Goal: Check status: Check status

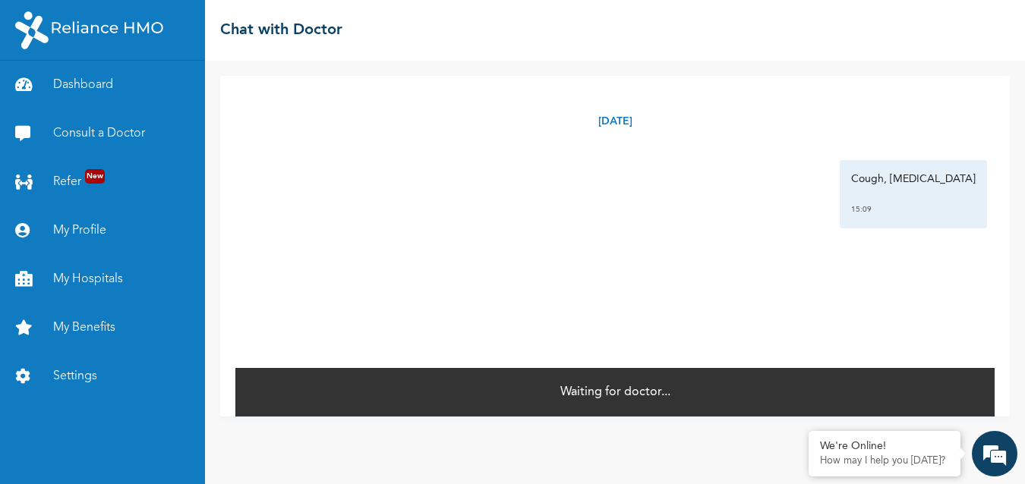
click at [795, 299] on div "Friday, August 15th 2025 Cough, Runny nose 15:09 *" at bounding box center [614, 221] width 759 height 291
drag, startPoint x: 795, startPoint y: 293, endPoint x: 794, endPoint y: 301, distance: 8.4
click at [794, 301] on div "Friday, August 15th 2025 Cough, Runny nose 15:09 *" at bounding box center [614, 221] width 759 height 291
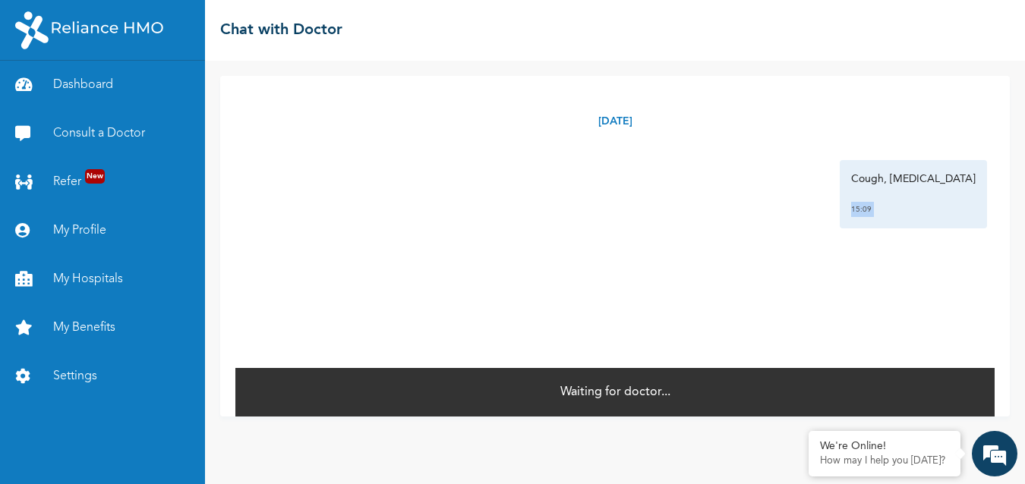
click at [794, 301] on div "Friday, August 15th 2025 Cough, Runny nose 15:09 *" at bounding box center [614, 221] width 759 height 291
click at [794, 298] on div "Friday, August 15th 2025 Cough, Runny nose 15:09 *" at bounding box center [614, 221] width 759 height 291
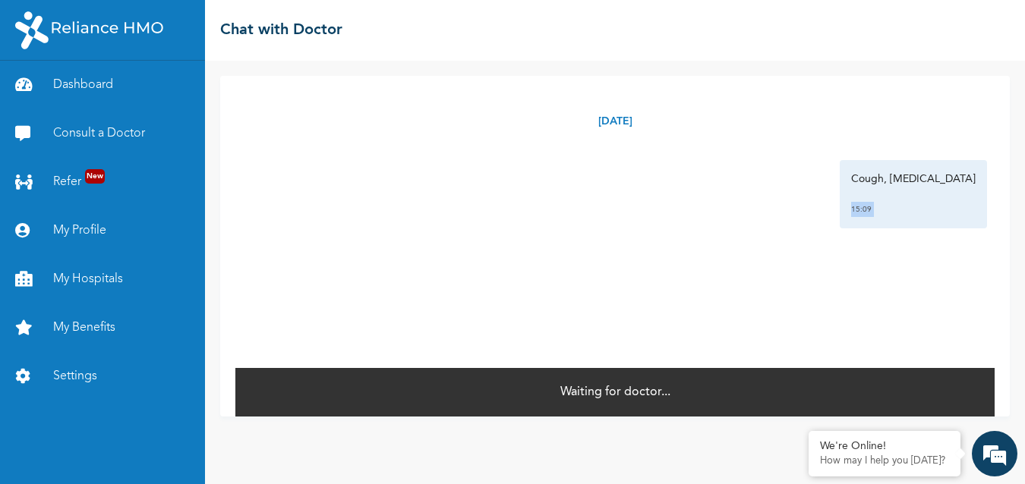
click at [794, 298] on div "Friday, August 15th 2025 Cough, Runny nose 15:09 *" at bounding box center [614, 221] width 759 height 291
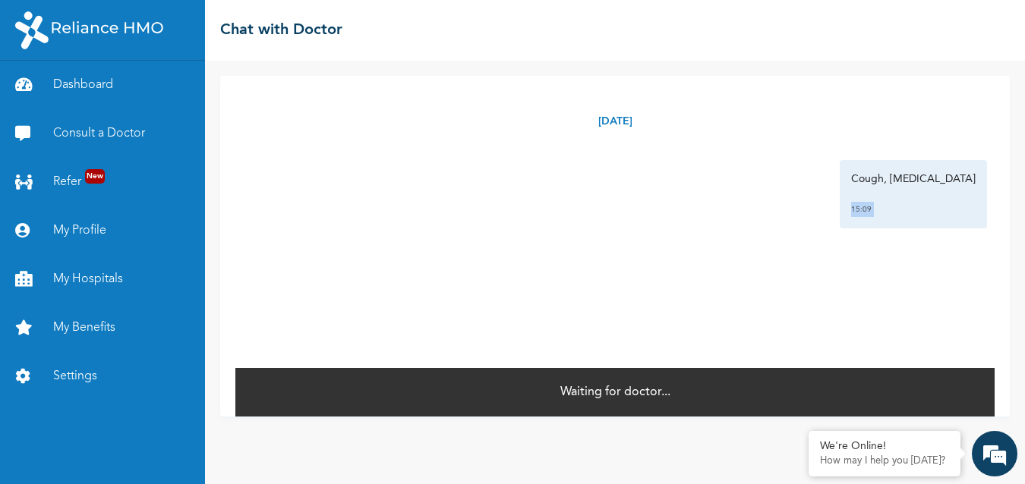
click at [794, 298] on div "Friday, August 15th 2025 Cough, Runny nose 15:09 *" at bounding box center [614, 221] width 759 height 291
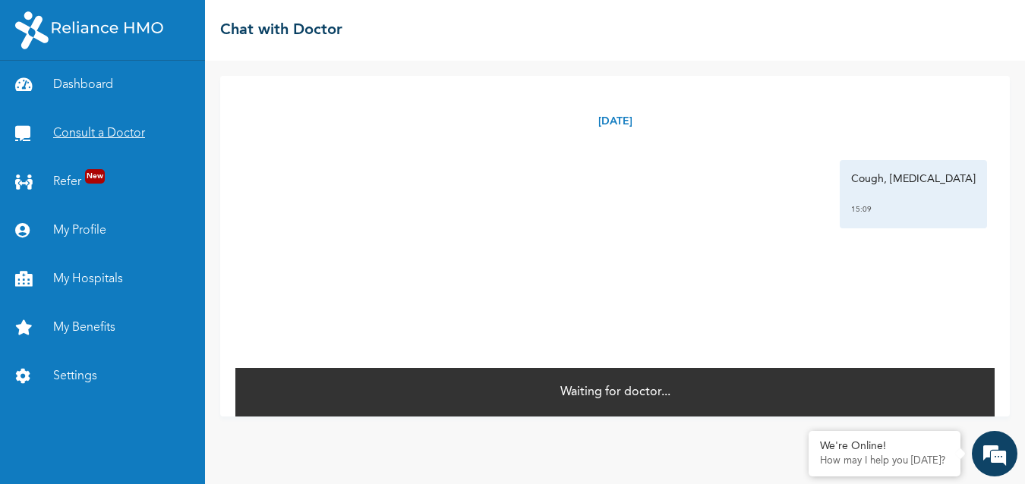
click at [146, 131] on link "Consult a Doctor" at bounding box center [102, 133] width 205 height 49
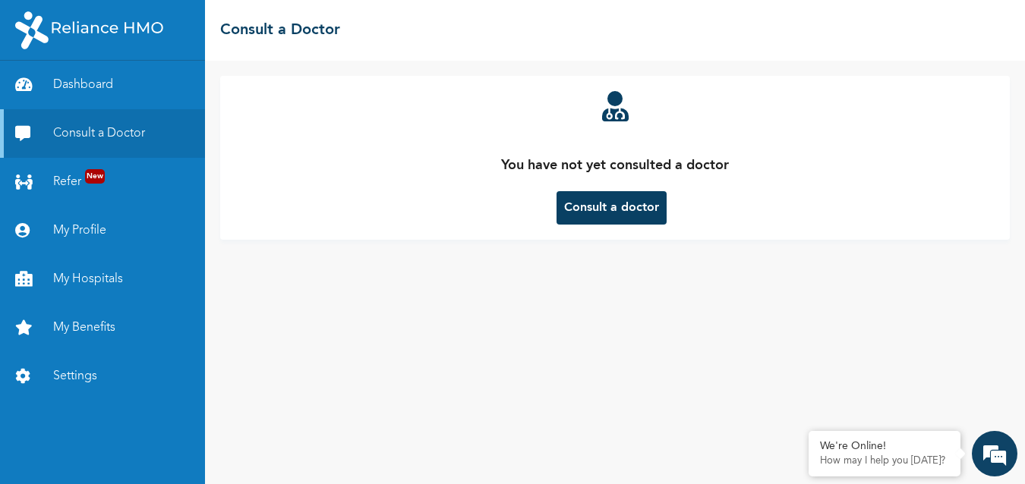
click at [639, 204] on button "Consult a doctor" at bounding box center [612, 207] width 110 height 33
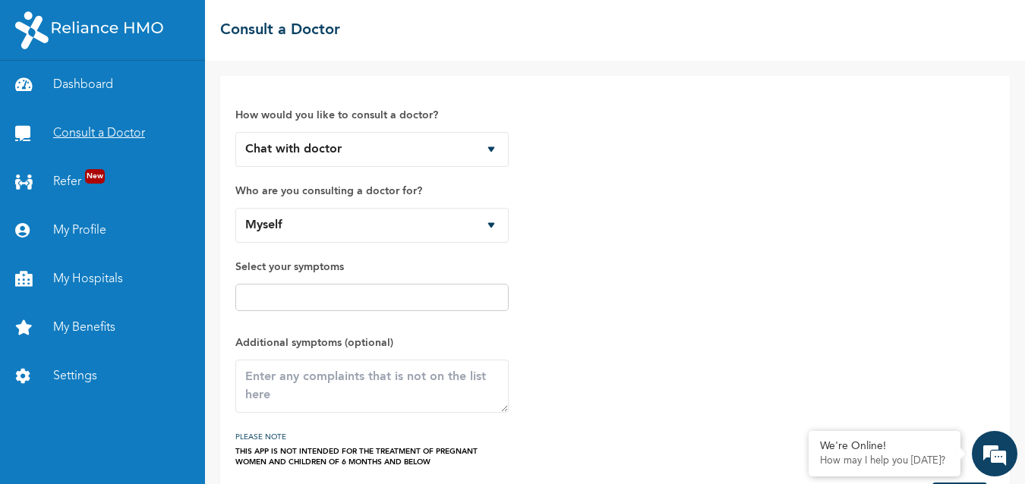
click at [128, 130] on link "Consult a Doctor" at bounding box center [102, 133] width 205 height 49
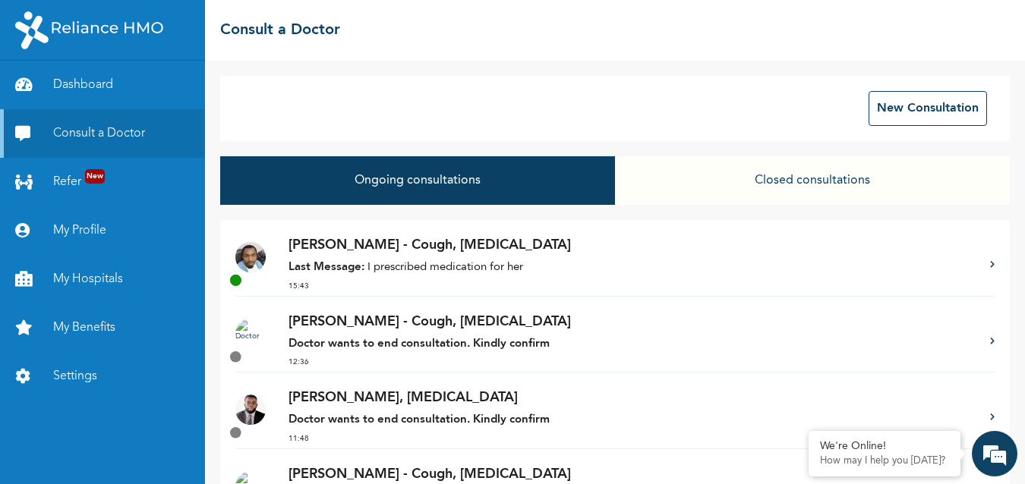
click at [801, 189] on button "Closed consultations" at bounding box center [812, 180] width 395 height 49
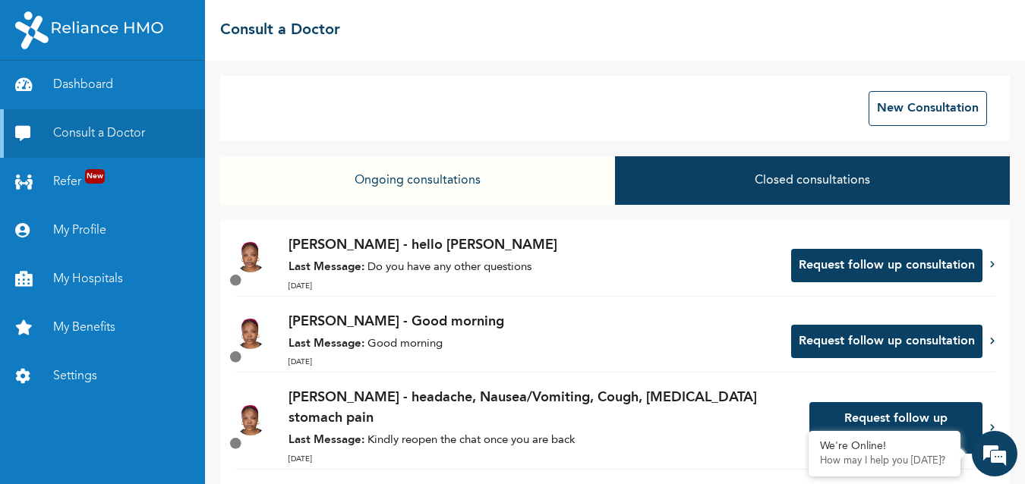
click at [895, 260] on button "Request follow up consultation" at bounding box center [886, 265] width 191 height 33
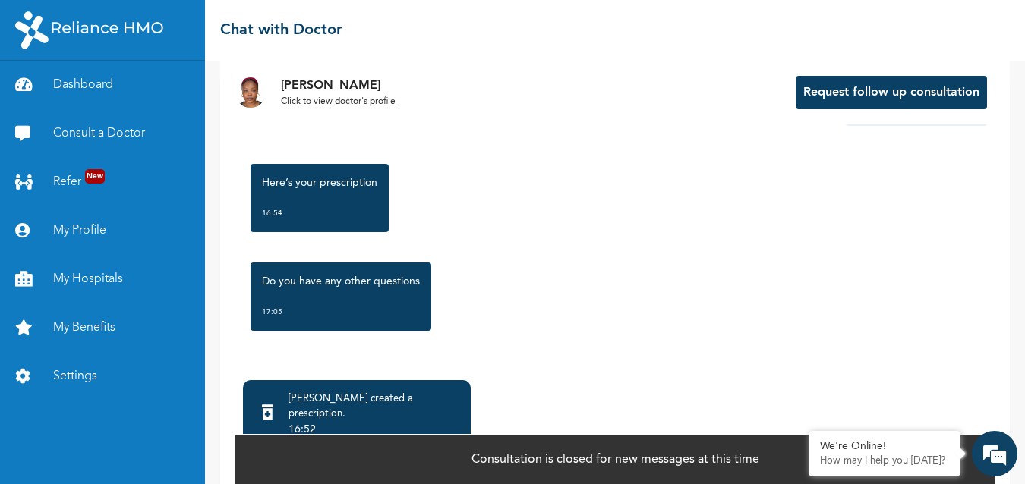
scroll to position [110, 0]
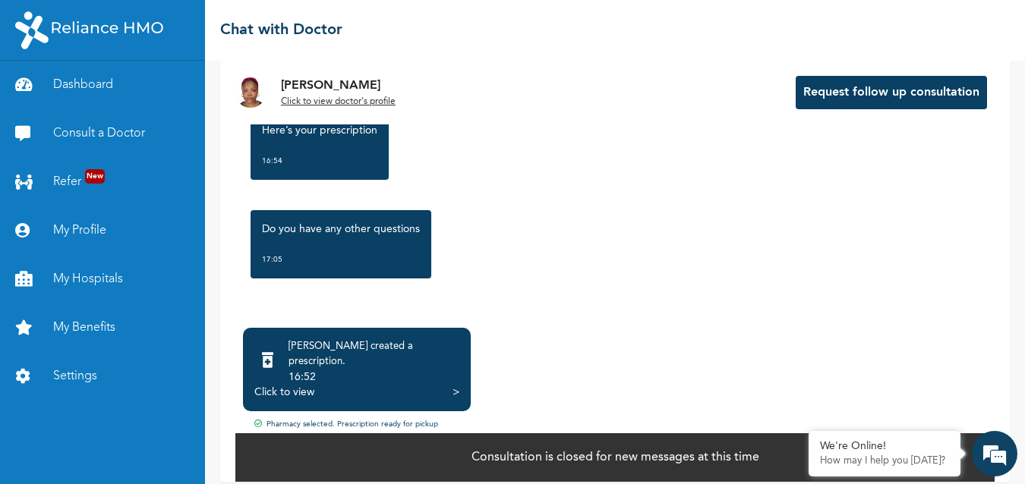
click at [453, 385] on div ">" at bounding box center [456, 392] width 7 height 15
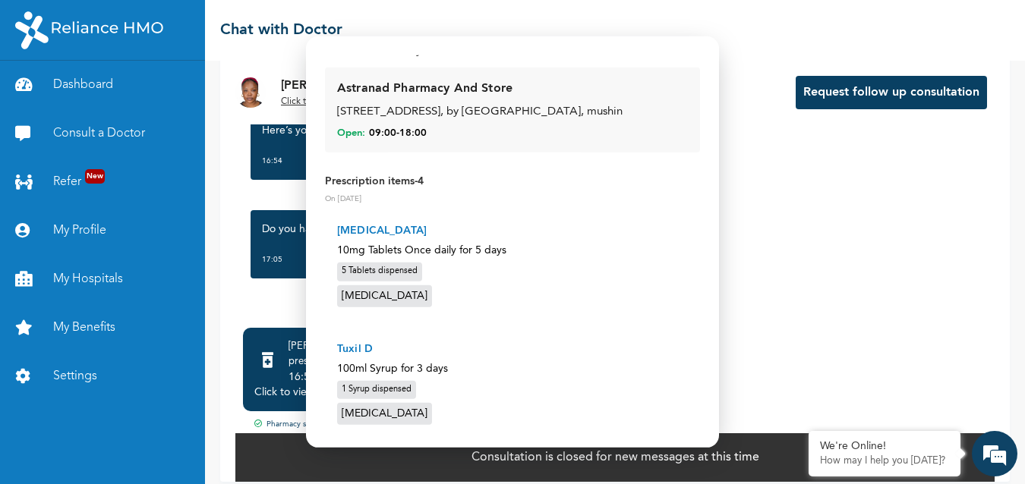
scroll to position [76, 0]
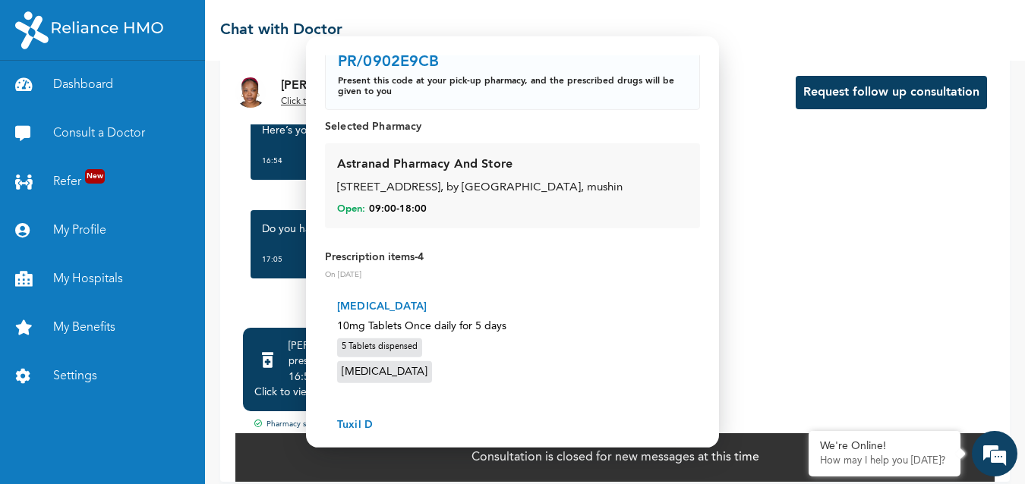
drag, startPoint x: 878, startPoint y: 221, endPoint x: 877, endPoint y: 206, distance: 15.2
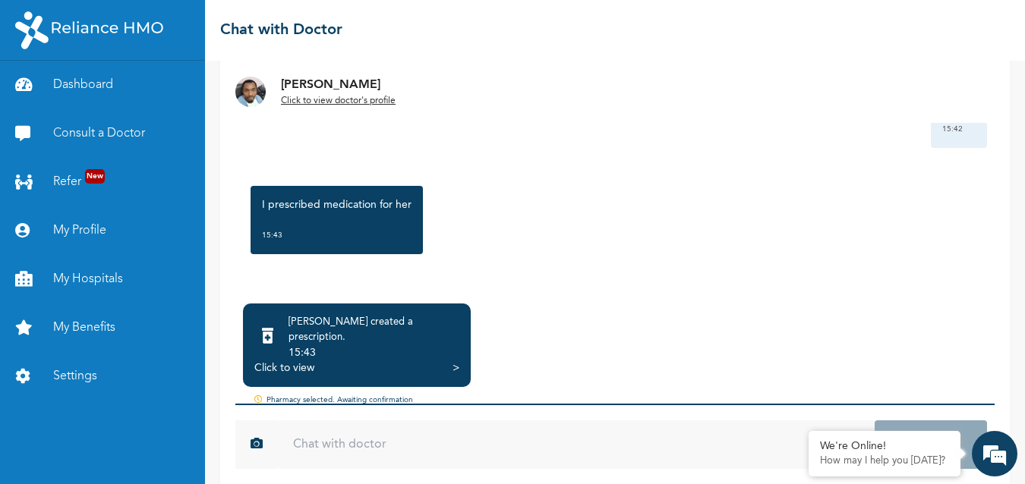
scroll to position [139, 0]
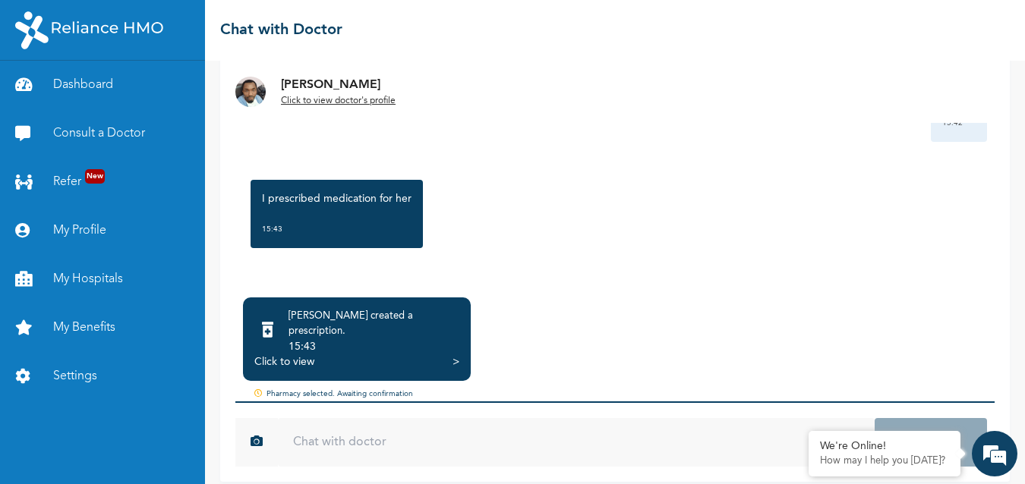
click at [455, 355] on div ">" at bounding box center [456, 362] width 7 height 15
click at [453, 356] on div ">" at bounding box center [456, 362] width 7 height 15
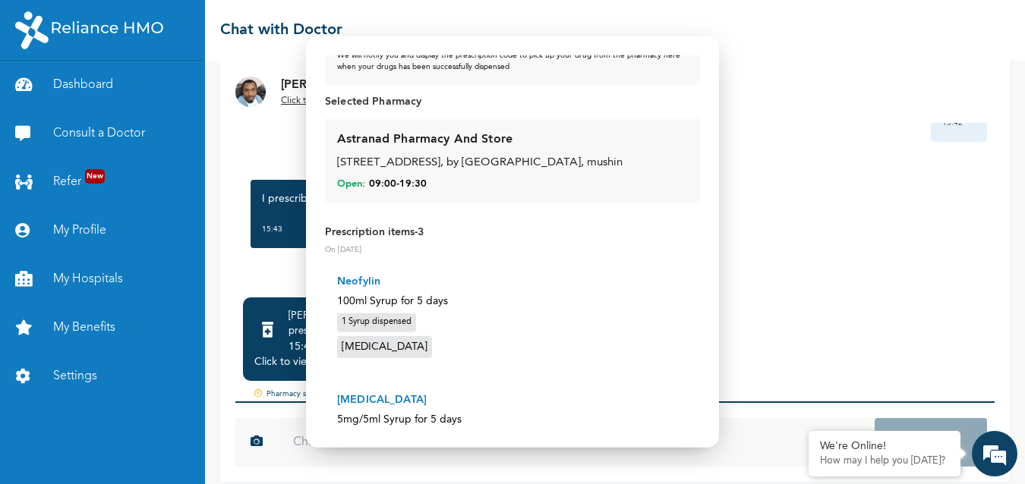
scroll to position [0, 0]
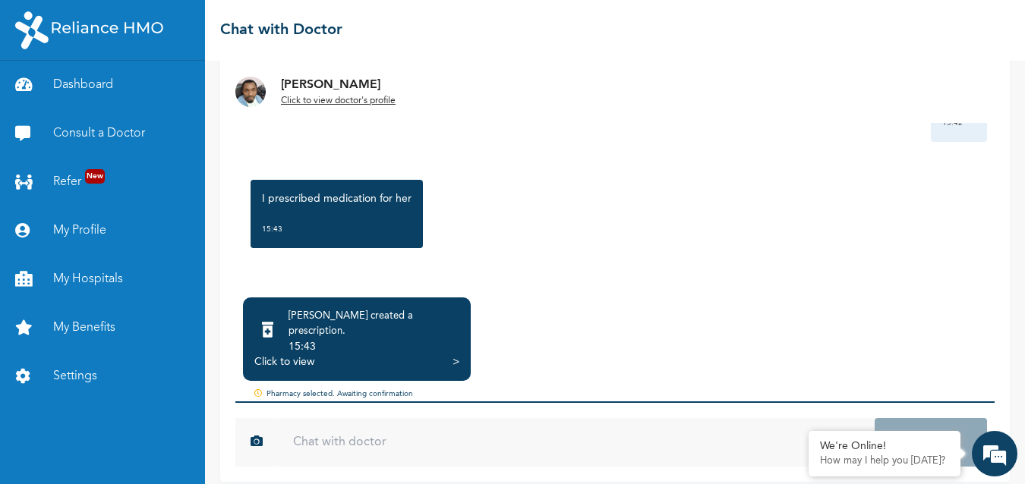
click at [456, 355] on div ">" at bounding box center [456, 362] width 7 height 15
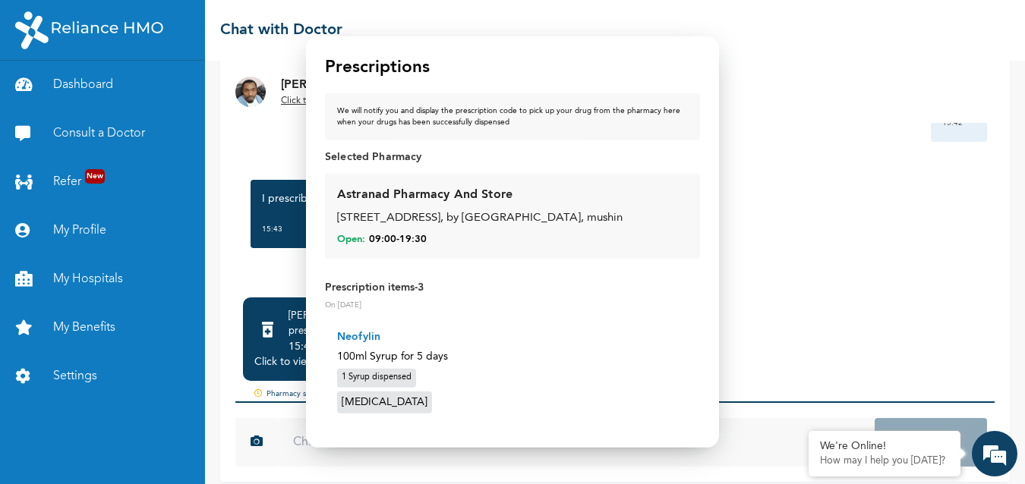
scroll to position [152, 0]
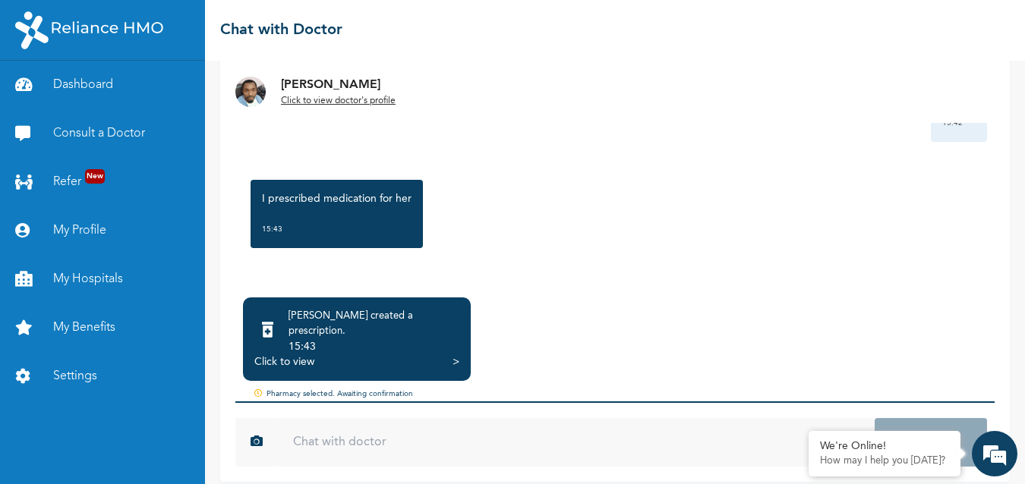
click at [459, 355] on div ">" at bounding box center [456, 362] width 7 height 15
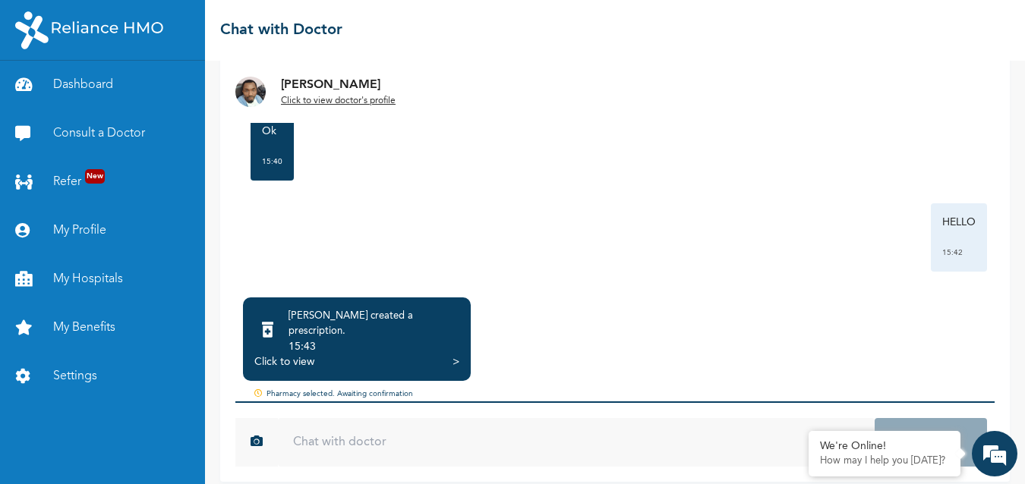
scroll to position [1764, 0]
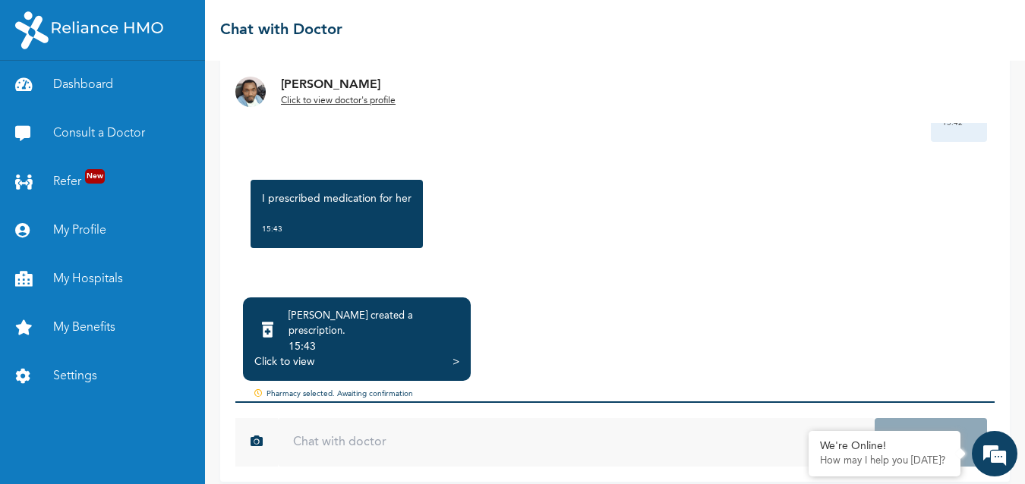
click at [454, 336] on div "Dr. YAHAYA created a prescription . 15:43" at bounding box center [356, 332] width 205 height 46
click at [454, 355] on div ">" at bounding box center [456, 362] width 7 height 15
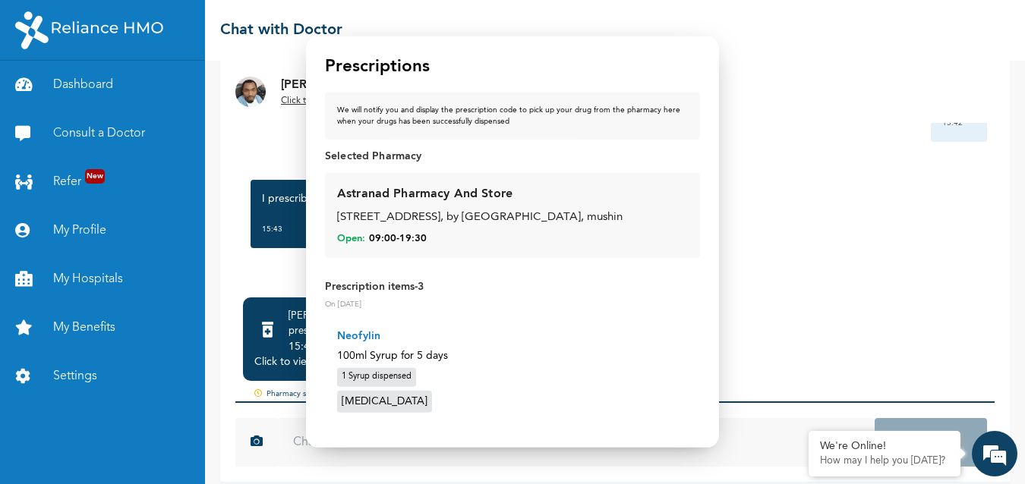
scroll to position [0, 0]
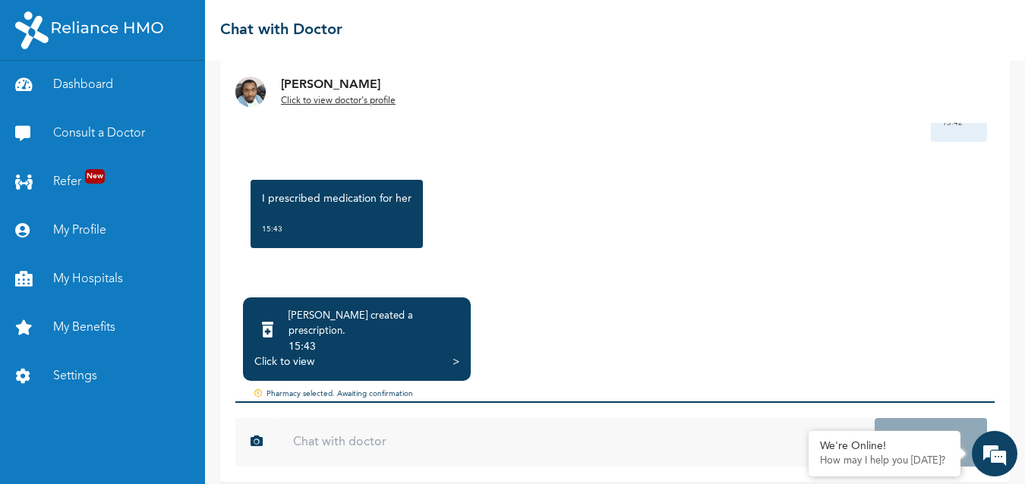
click at [459, 342] on div "Dr. YAHAYA created a prescription . 15:43 Click to view >" at bounding box center [357, 340] width 228 height 84
click at [448, 339] on div "15:43" at bounding box center [374, 346] width 171 height 15
click at [455, 355] on div ">" at bounding box center [456, 362] width 7 height 15
click at [459, 357] on div "[PERSON_NAME] created a prescription . 15:43 Click to view >" at bounding box center [357, 340] width 228 height 84
click at [456, 355] on div ">" at bounding box center [456, 362] width 7 height 15
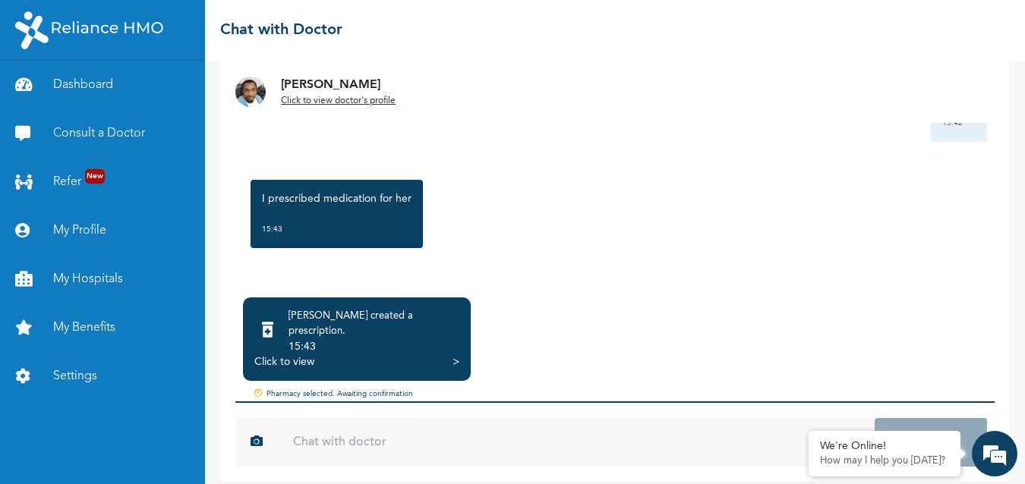
click at [450, 355] on div "Click to view >" at bounding box center [356, 362] width 205 height 15
click at [456, 355] on div ">" at bounding box center [456, 362] width 7 height 15
click at [450, 339] on div "15:43" at bounding box center [374, 346] width 171 height 15
click at [456, 355] on div ">" at bounding box center [456, 362] width 7 height 15
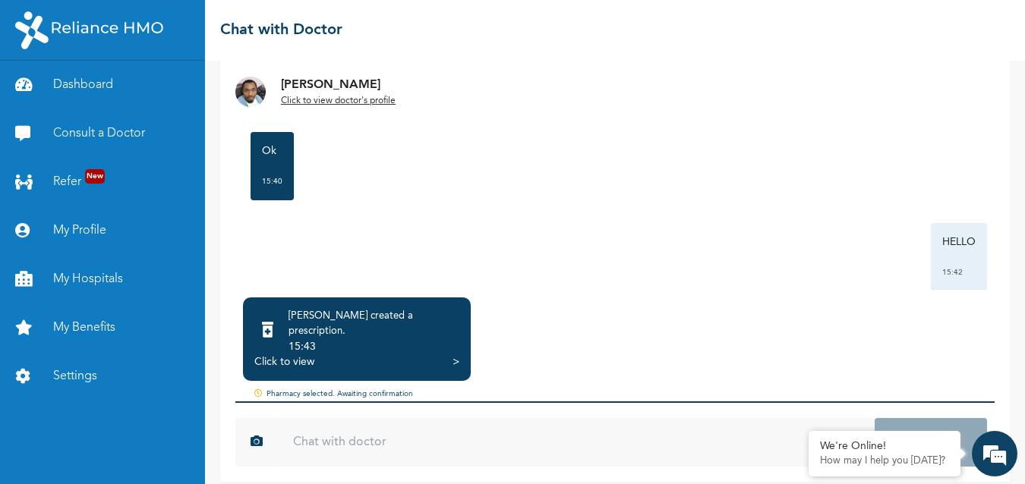
scroll to position [1688, 0]
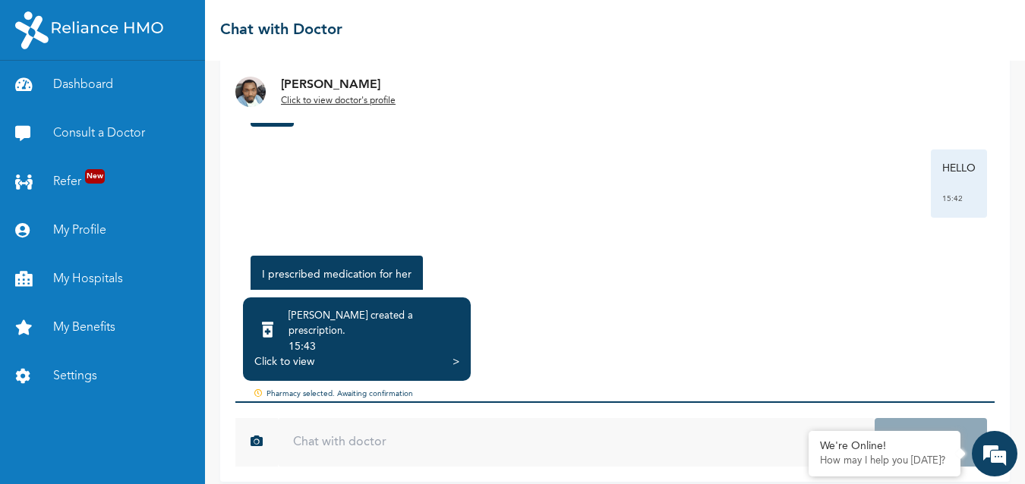
click at [444, 355] on div "Click to view >" at bounding box center [356, 362] width 205 height 15
click at [447, 355] on div "Click to view >" at bounding box center [356, 362] width 205 height 15
click at [451, 355] on div "Click to view >" at bounding box center [356, 362] width 205 height 15
click at [458, 355] on div ">" at bounding box center [456, 362] width 7 height 15
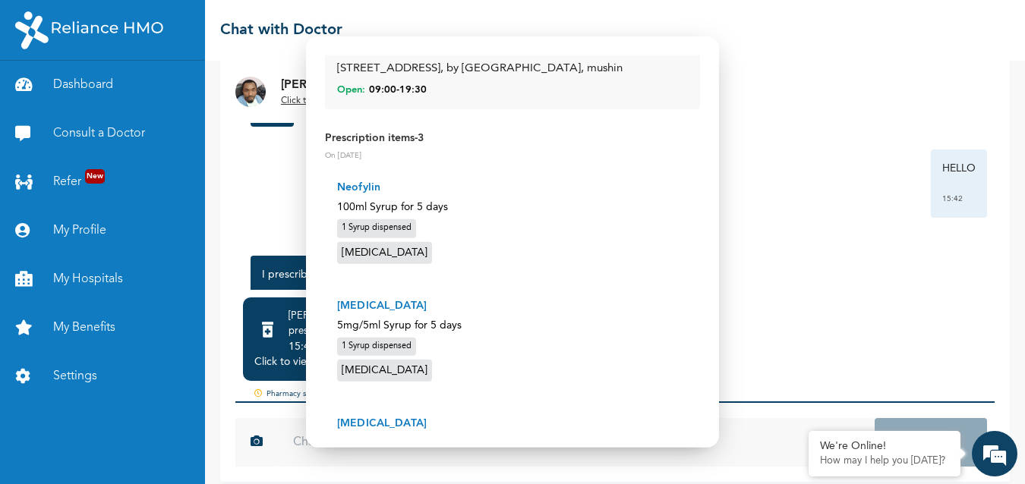
scroll to position [0, 0]
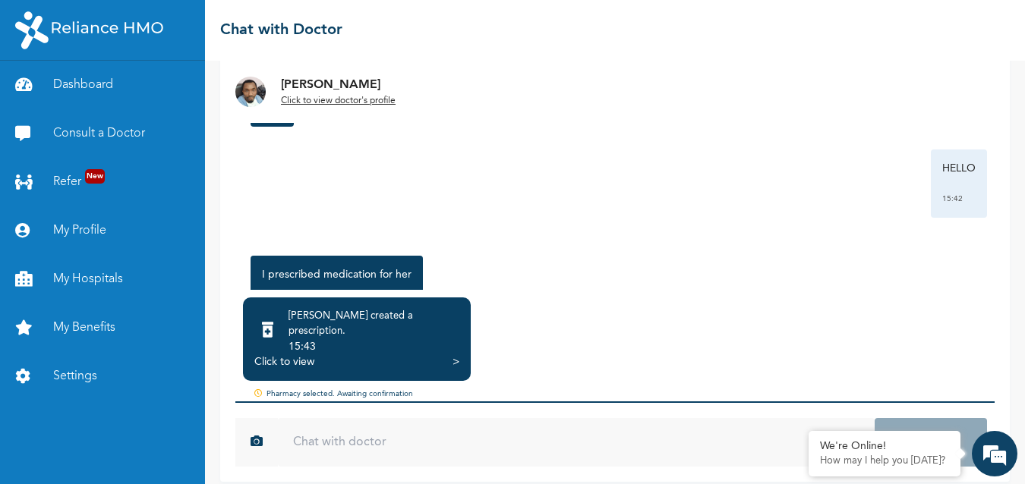
click at [455, 360] on div "[PERSON_NAME] created a prescription . 15:43 Click to view >" at bounding box center [357, 340] width 228 height 84
click at [450, 355] on div "Click to view >" at bounding box center [356, 362] width 205 height 15
click at [453, 355] on div ">" at bounding box center [456, 362] width 7 height 15
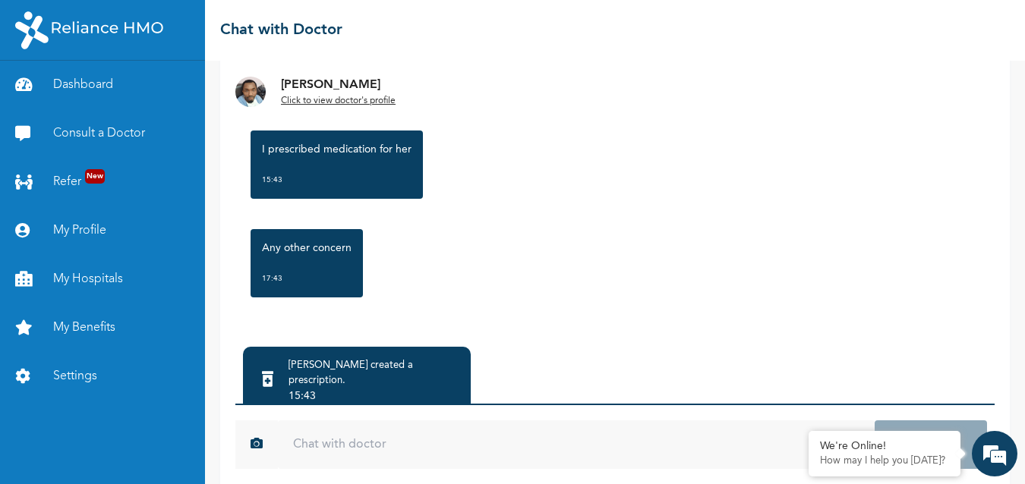
scroll to position [139, 0]
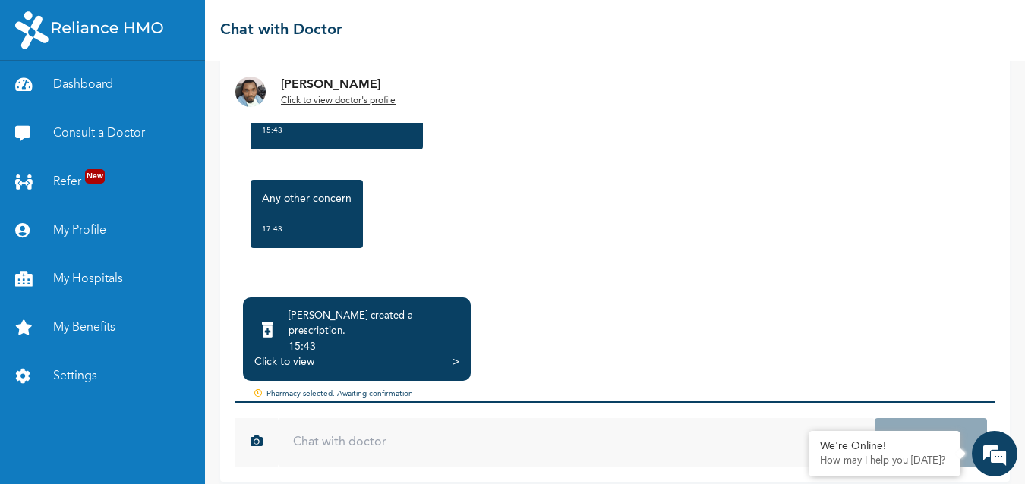
click at [453, 357] on div "Dr. YAHAYA created a prescription . 15:43 Click to view >" at bounding box center [357, 340] width 228 height 84
click at [454, 355] on div ">" at bounding box center [456, 362] width 7 height 15
click at [456, 355] on div ">" at bounding box center [456, 362] width 7 height 15
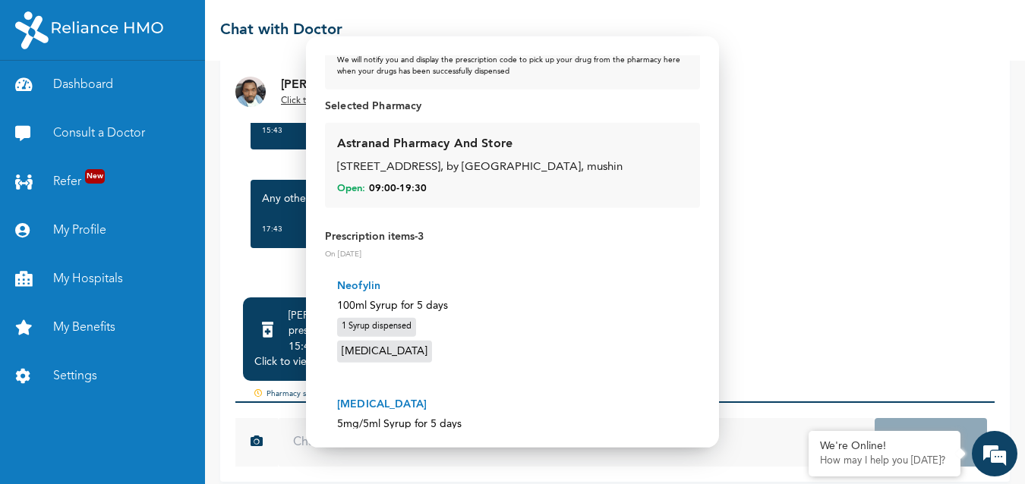
scroll to position [76, 0]
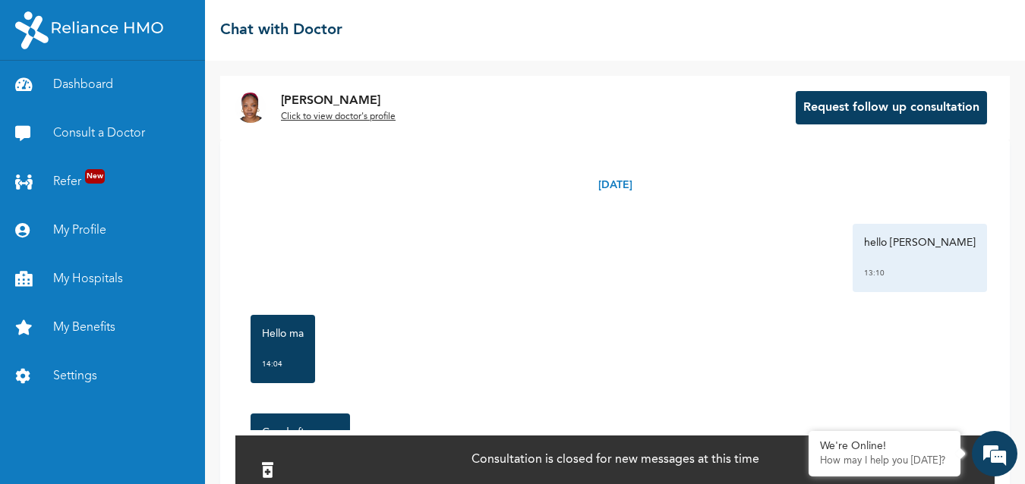
click at [465, 438] on div "Dr. Gaji created a prescription . 16:52 Click to view >" at bounding box center [357, 480] width 228 height 84
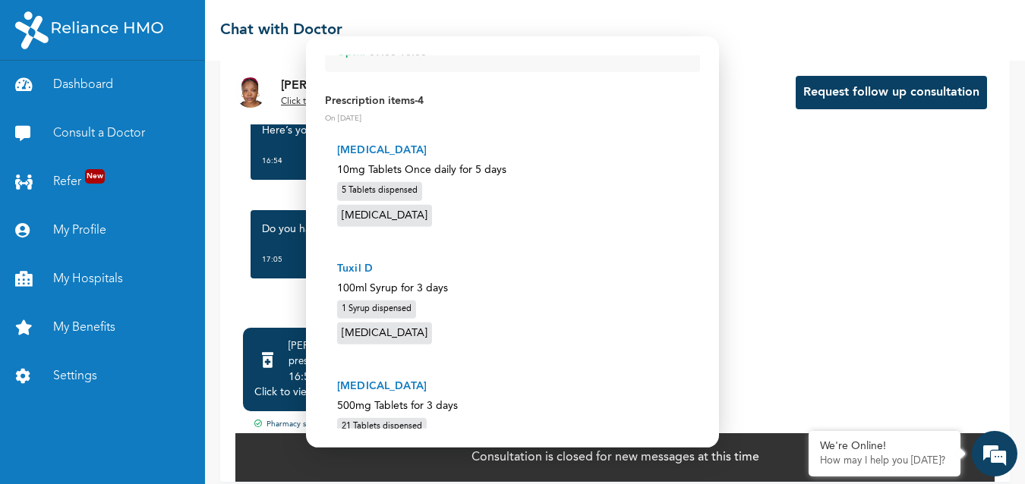
scroll to position [197, 0]
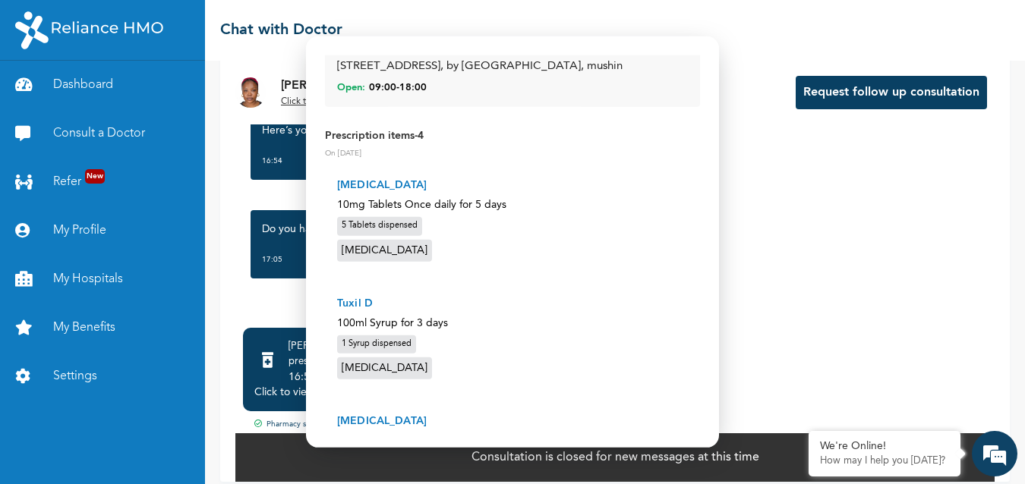
click at [753, 235] on div at bounding box center [512, 242] width 1025 height 484
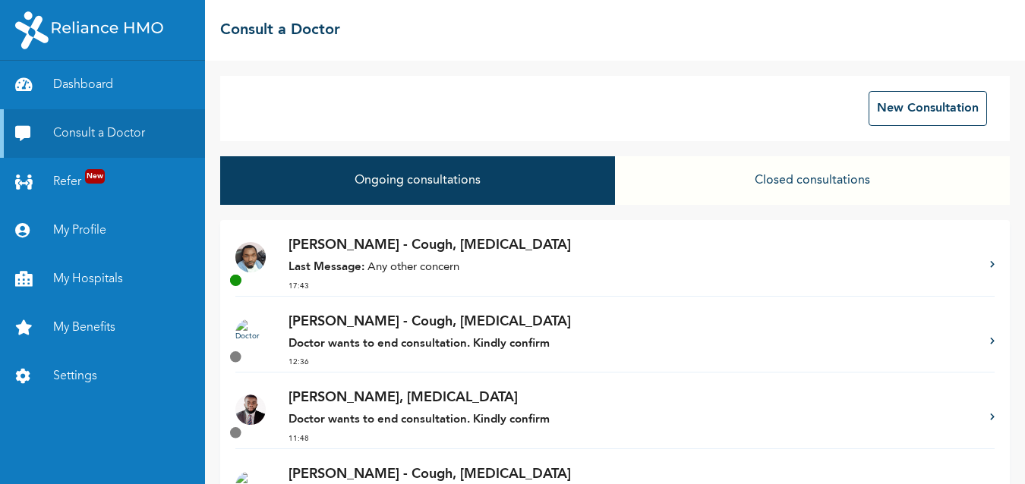
click at [620, 197] on button "Closed consultations" at bounding box center [812, 180] width 395 height 49
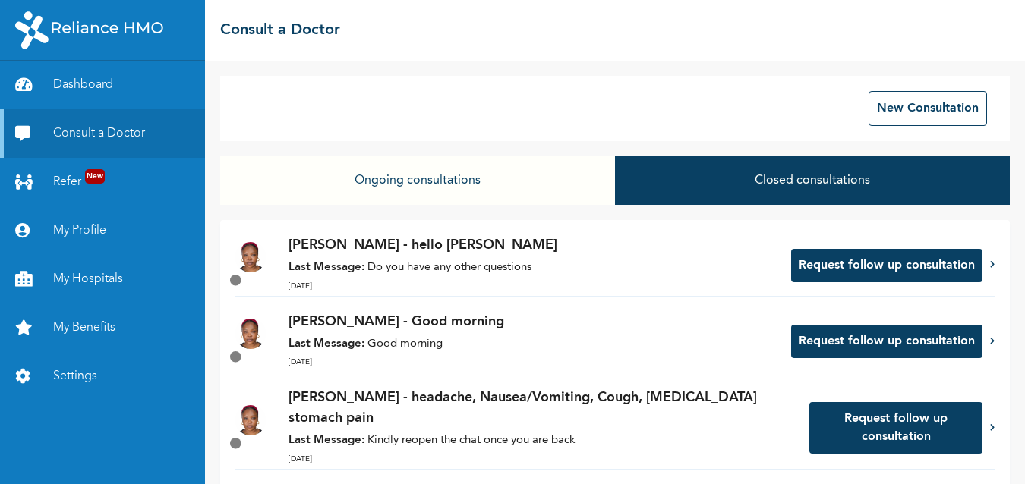
click at [397, 181] on button "Ongoing consultations" at bounding box center [417, 180] width 395 height 49
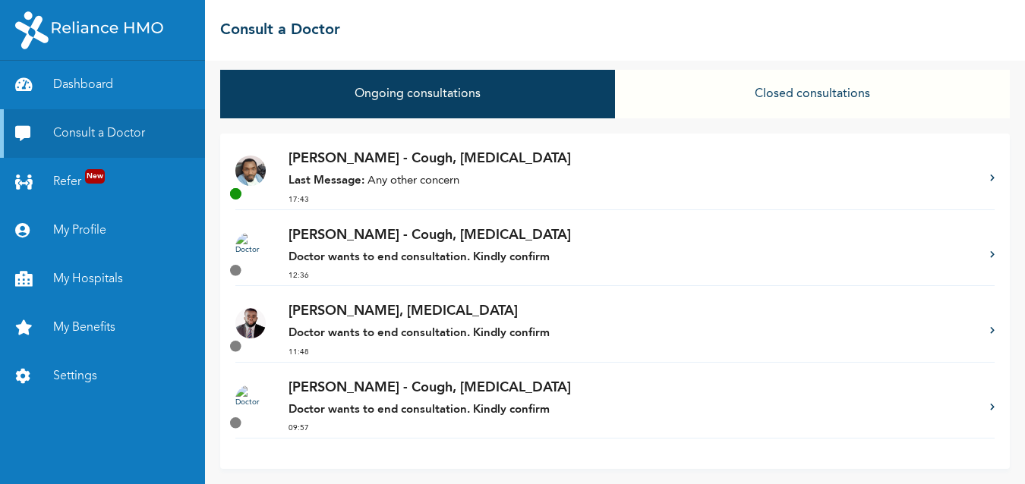
scroll to position [11, 0]
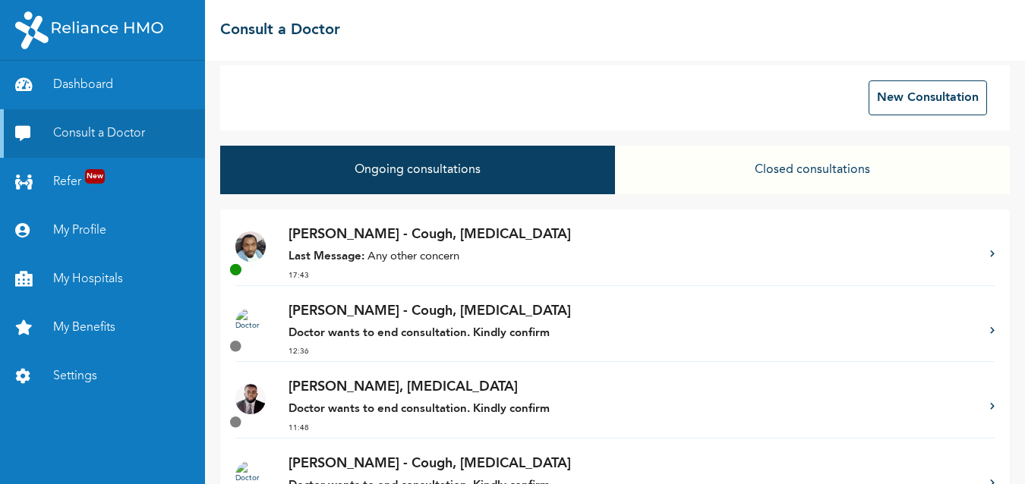
click at [478, 252] on p "Last Message: Any other concern" at bounding box center [632, 257] width 686 height 17
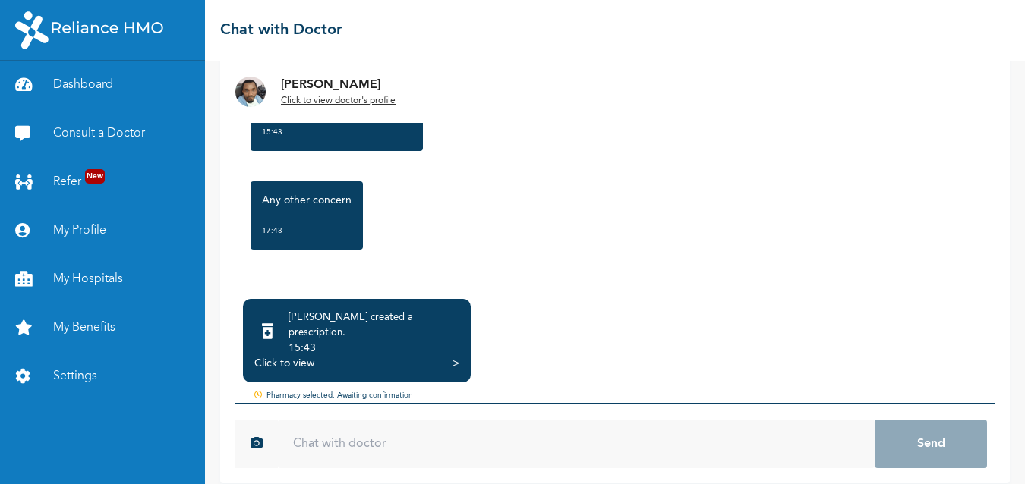
scroll to position [139, 0]
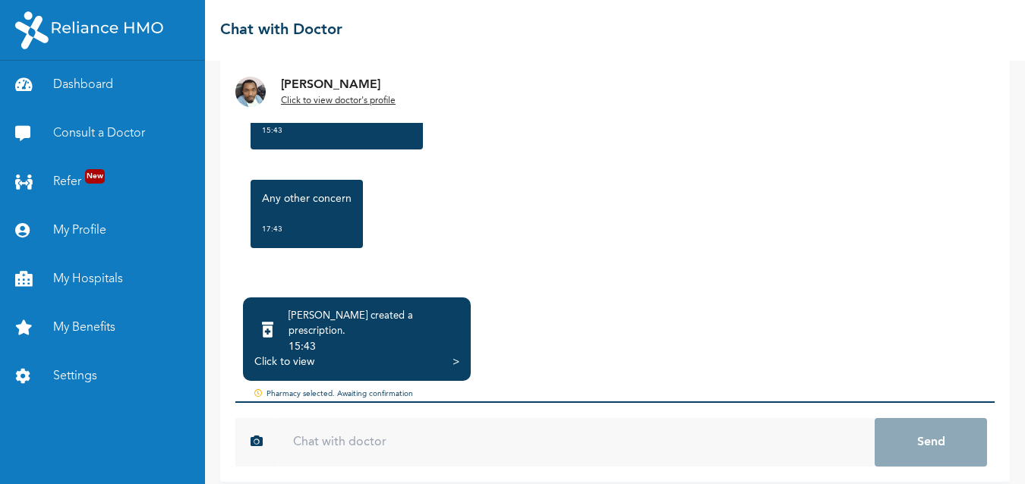
click at [450, 355] on div "Click to view >" at bounding box center [356, 362] width 205 height 15
click at [453, 355] on div ">" at bounding box center [456, 362] width 7 height 15
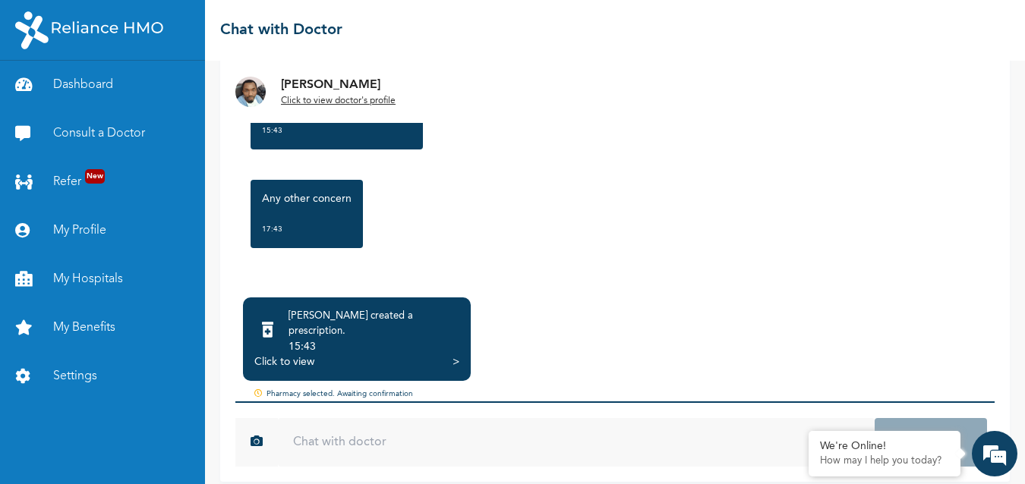
scroll to position [0, 0]
click at [453, 355] on div ">" at bounding box center [456, 362] width 7 height 15
click at [449, 355] on div "Click to view >" at bounding box center [356, 362] width 205 height 15
click at [466, 352] on div "Dr. YAHAYA created a prescription . 15:43 Click to view >" at bounding box center [357, 340] width 228 height 84
click at [456, 355] on div ">" at bounding box center [456, 362] width 7 height 15
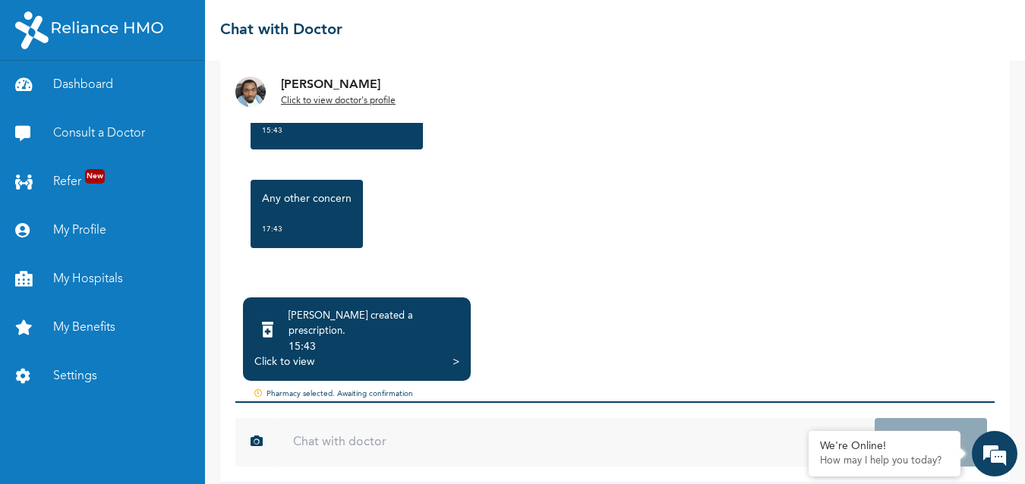
drag, startPoint x: 811, startPoint y: 125, endPoint x: 780, endPoint y: 128, distance: 31.4
click at [459, 355] on div ">" at bounding box center [456, 362] width 7 height 15
click at [453, 337] on div "Dr. YAHAYA created a prescription . 15:43" at bounding box center [356, 332] width 205 height 46
click at [459, 355] on div ">" at bounding box center [456, 362] width 7 height 15
click at [454, 355] on div ">" at bounding box center [456, 362] width 7 height 15
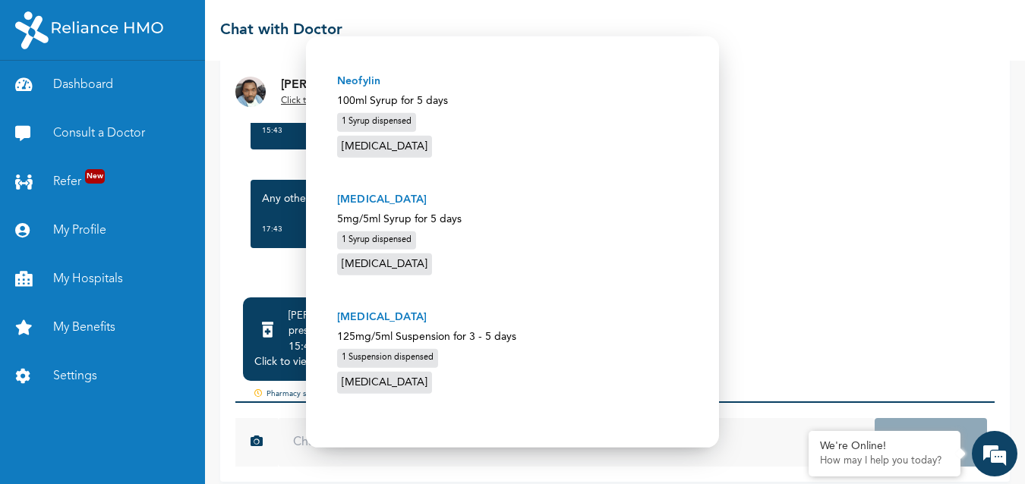
scroll to position [260, 0]
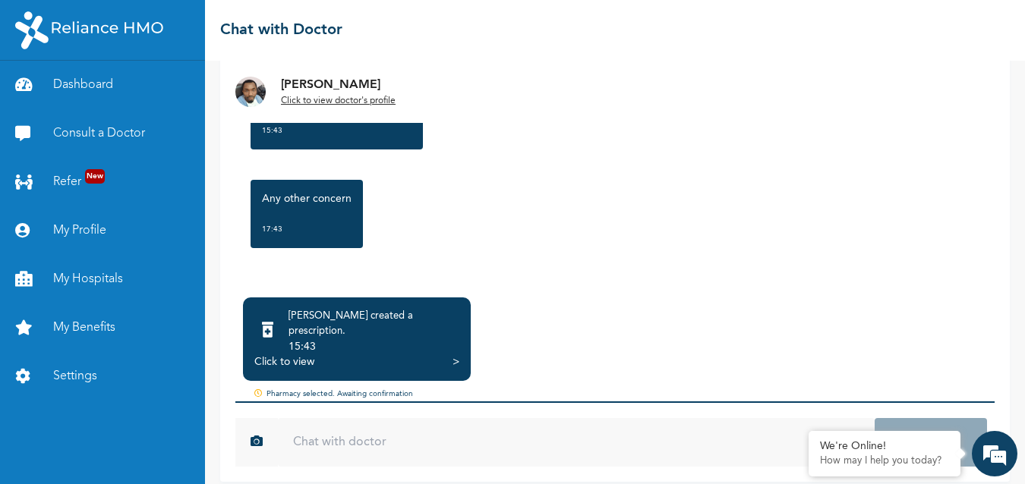
click at [461, 341] on div "Dr. YAHAYA created a prescription . 15:43 Click to view >" at bounding box center [357, 340] width 228 height 84
click at [450, 355] on div "Click to view >" at bounding box center [356, 362] width 205 height 15
click at [455, 355] on div ">" at bounding box center [456, 362] width 7 height 15
click at [976, 366] on div "Dr. YAHAYA created a prescription . 15:43 Click to view > Pharmacy selected. Aw…" at bounding box center [614, 350] width 759 height 104
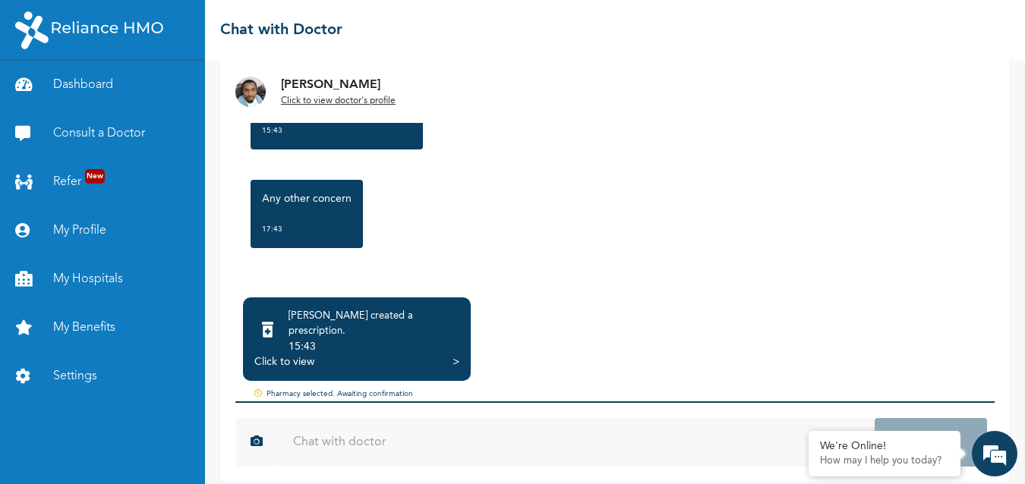
drag, startPoint x: 985, startPoint y: 293, endPoint x: 985, endPoint y: 324, distance: 31.1
click at [985, 324] on div "Friday, August 15th 2025 Cough, Runny nose 15:09 Good afternoon 15:11 May i con…" at bounding box center [615, 240] width 790 height 483
drag, startPoint x: 985, startPoint y: 342, endPoint x: 981, endPoint y: 355, distance: 12.7
click at [983, 347] on div "Friday, August 15th 2025 Cough, Runny nose 15:09 Good afternoon 15:11 May i con…" at bounding box center [615, 240] width 790 height 483
click at [989, 284] on div "Friday, August 15th 2025 Cough, Runny nose 15:09 Good afternoon 15:11 May i con…" at bounding box center [615, 240] width 790 height 483
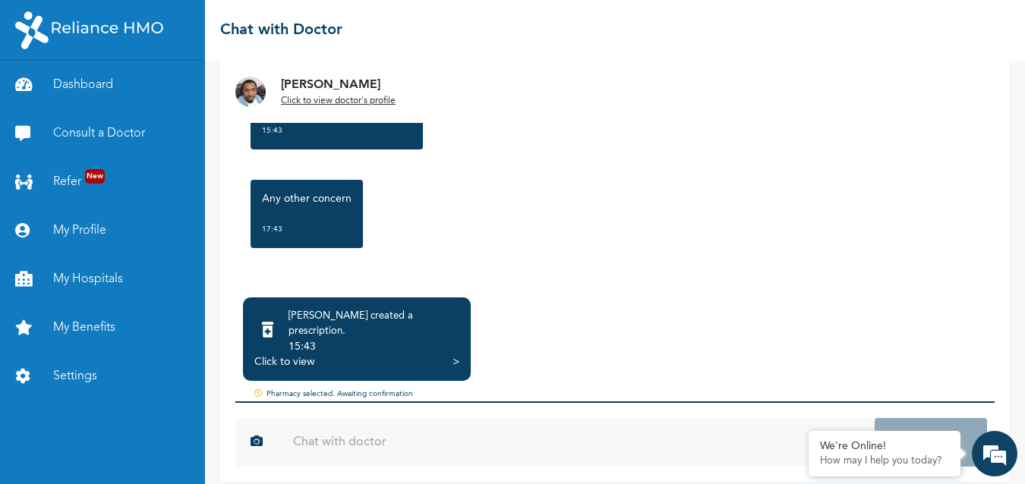
drag, startPoint x: 991, startPoint y: 201, endPoint x: 1003, endPoint y: 155, distance: 47.9
click at [1003, 156] on div "Dr. YAHAYA Click to view doctor's profile Friday, August 15th 2025 Cough, Runny…" at bounding box center [615, 273] width 820 height 424
click at [995, 150] on div "Friday, August 15th 2025 Cough, Runny nose 15:09 Good afternoon 15:11 May i con…" at bounding box center [615, 240] width 790 height 483
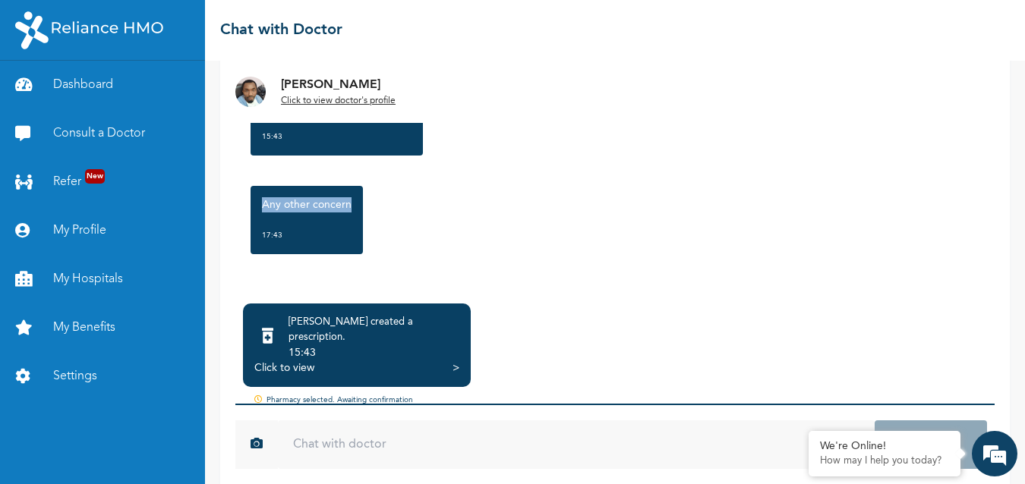
scroll to position [139, 0]
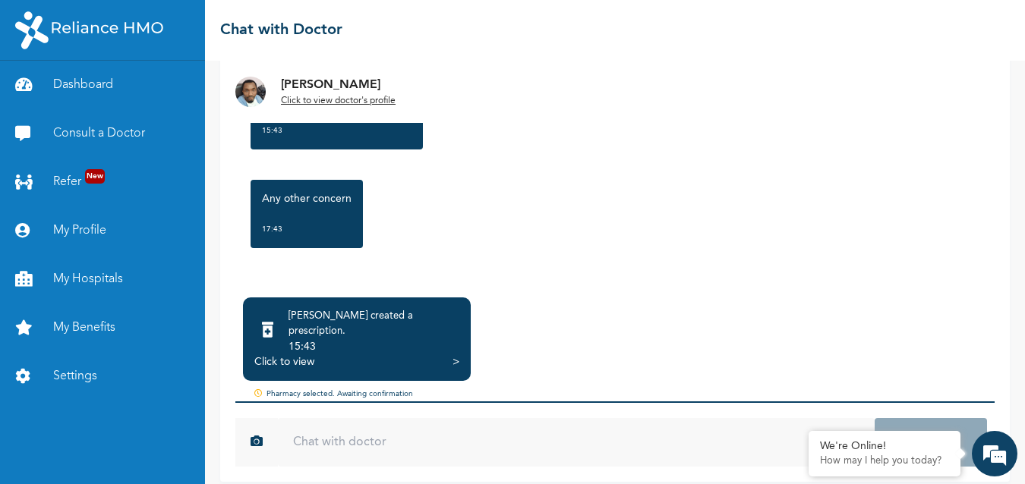
click at [460, 352] on div "Dr. YAHAYA created a prescription . 15:43 Click to view >" at bounding box center [357, 340] width 228 height 84
click at [456, 355] on div ">" at bounding box center [456, 362] width 7 height 15
click at [459, 349] on div "Dr. YAHAYA created a prescription . 15:43 Click to view >" at bounding box center [357, 340] width 228 height 84
click at [457, 355] on div ">" at bounding box center [456, 362] width 7 height 15
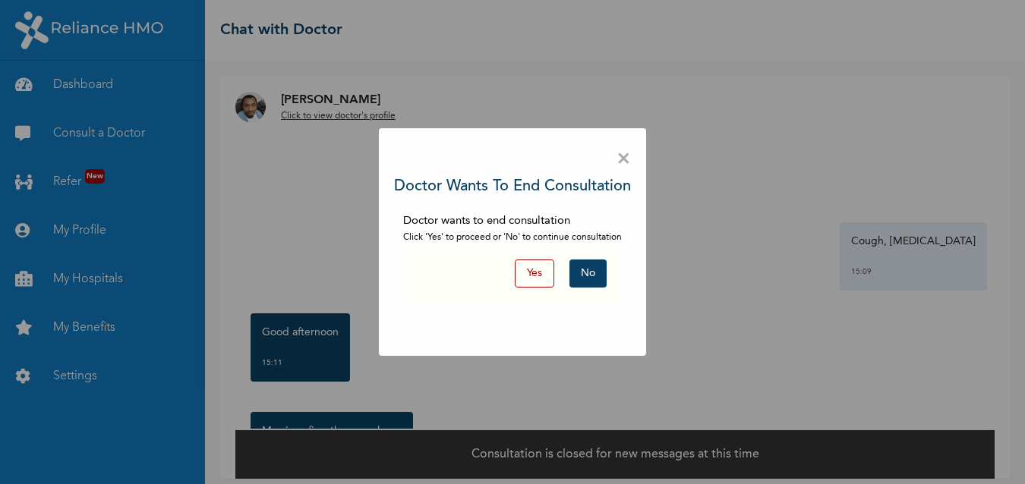
scroll to position [10, 0]
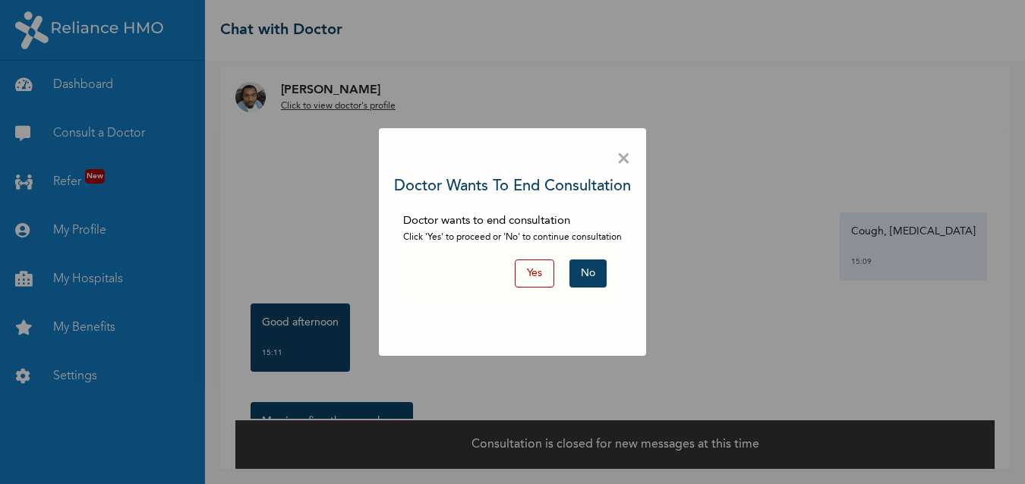
click at [593, 267] on button "No" at bounding box center [587, 274] width 37 height 28
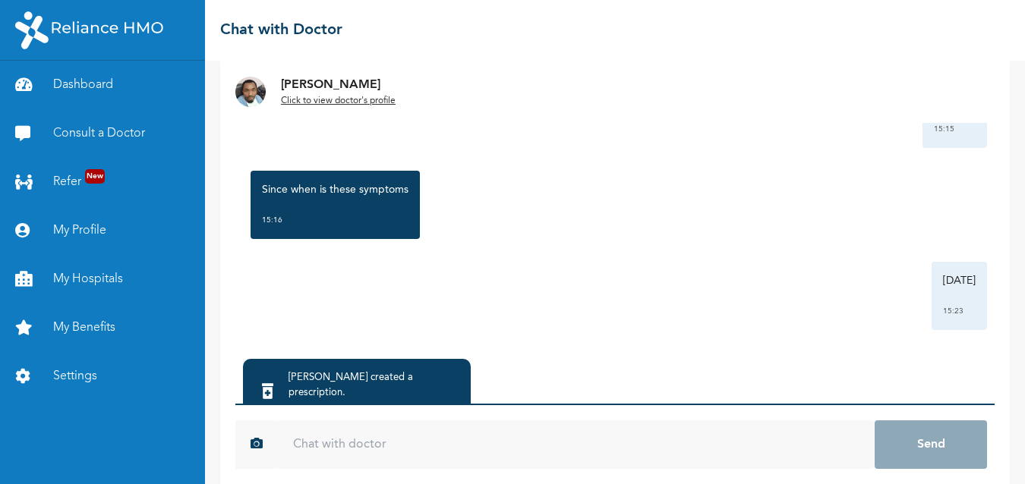
scroll to position [456, 0]
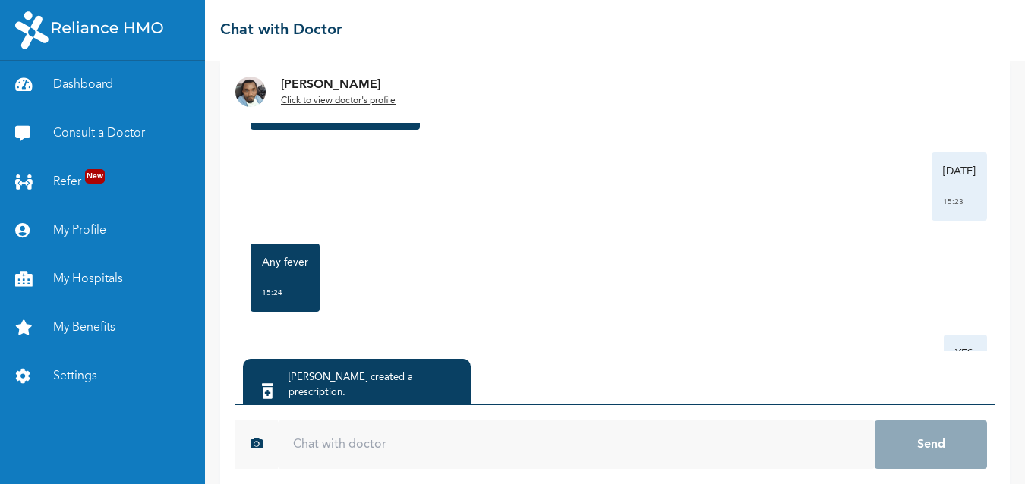
click at [451, 401] on div "15:43" at bounding box center [374, 408] width 171 height 15
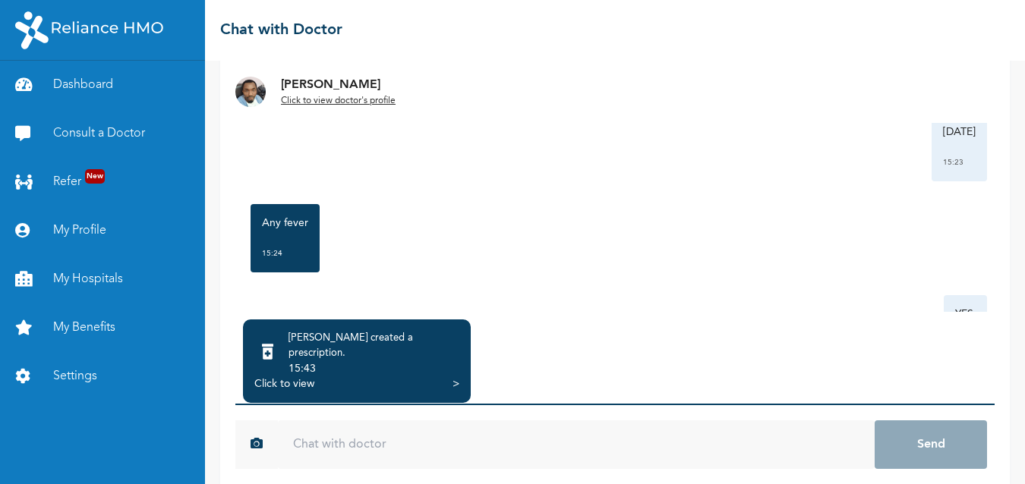
scroll to position [139, 0]
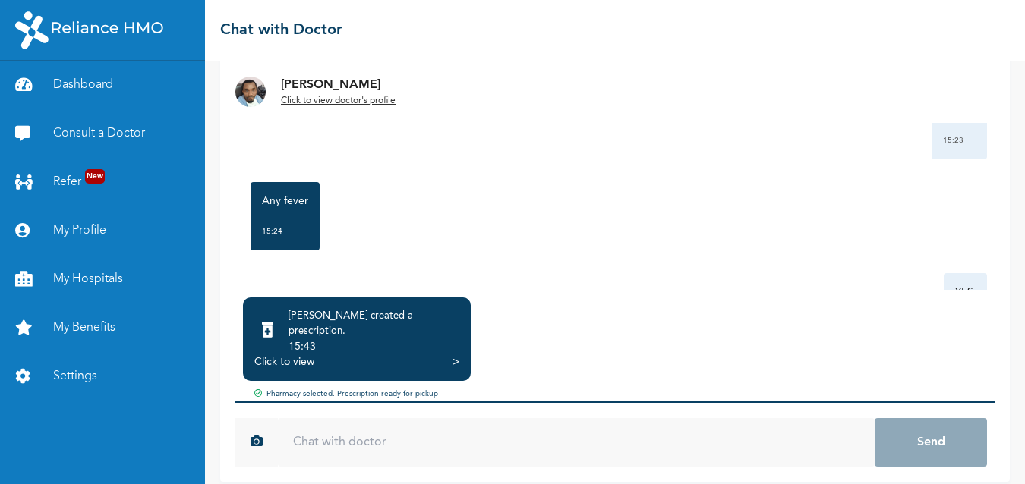
click at [456, 355] on div ">" at bounding box center [456, 362] width 7 height 15
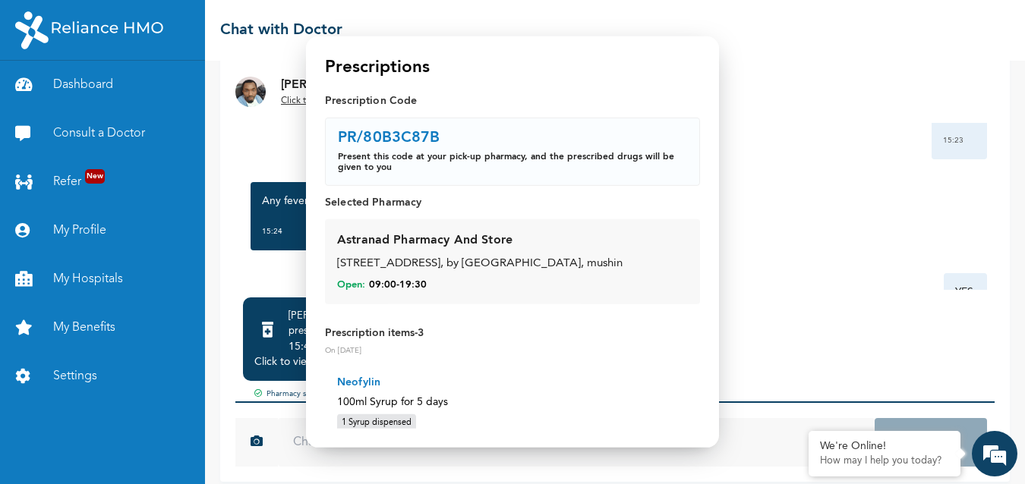
scroll to position [0, 0]
